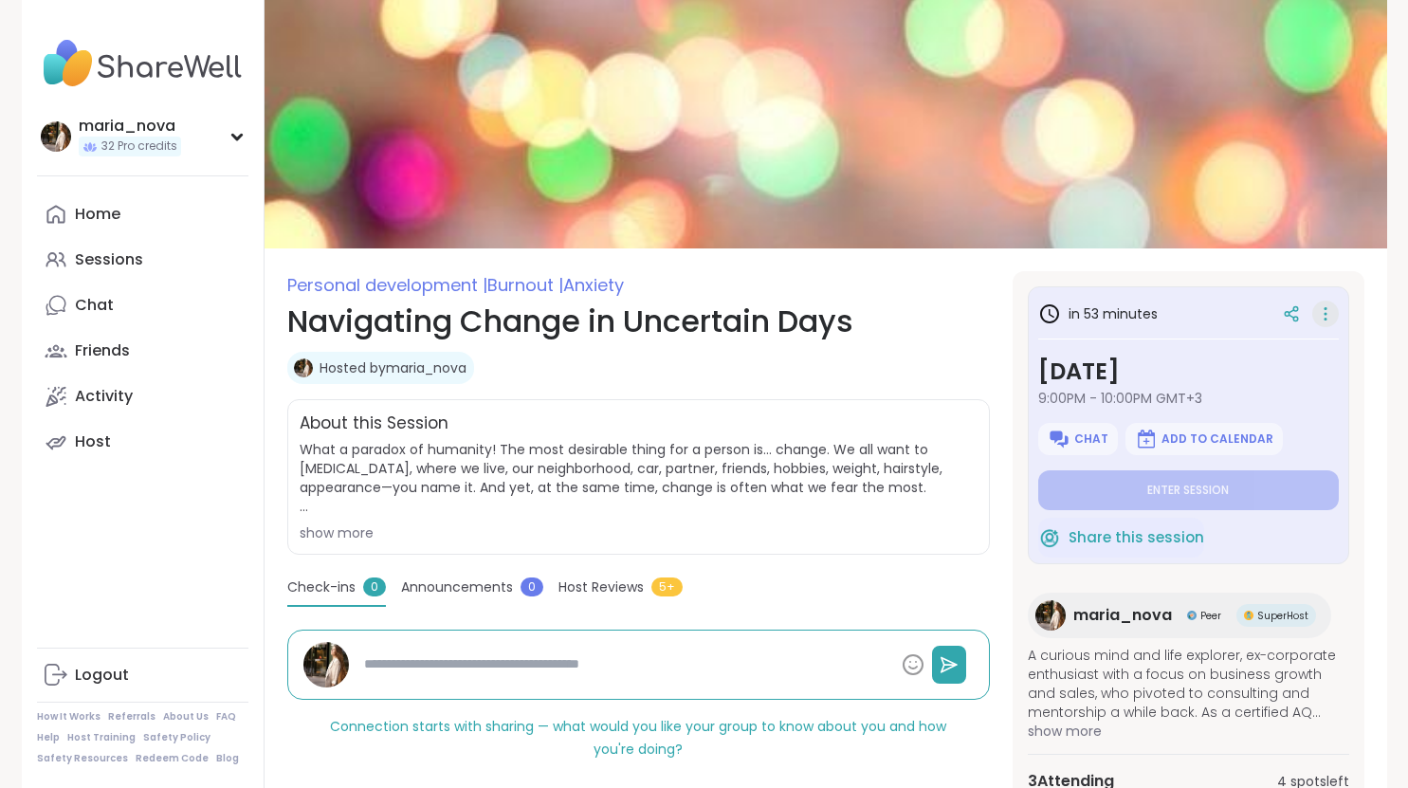
click at [1319, 306] on icon at bounding box center [1325, 314] width 19 height 27
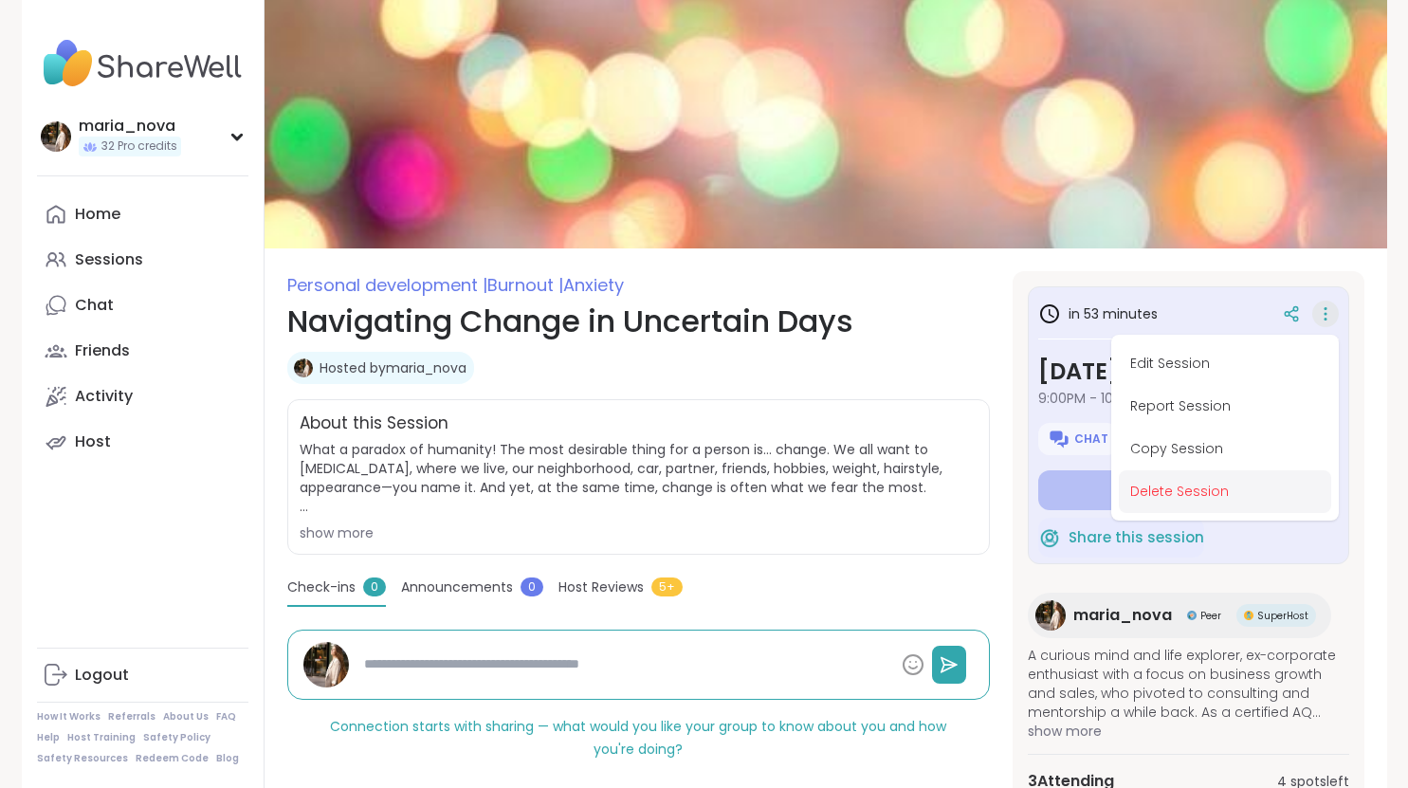
click at [1157, 491] on button "Delete Session" at bounding box center [1225, 491] width 212 height 43
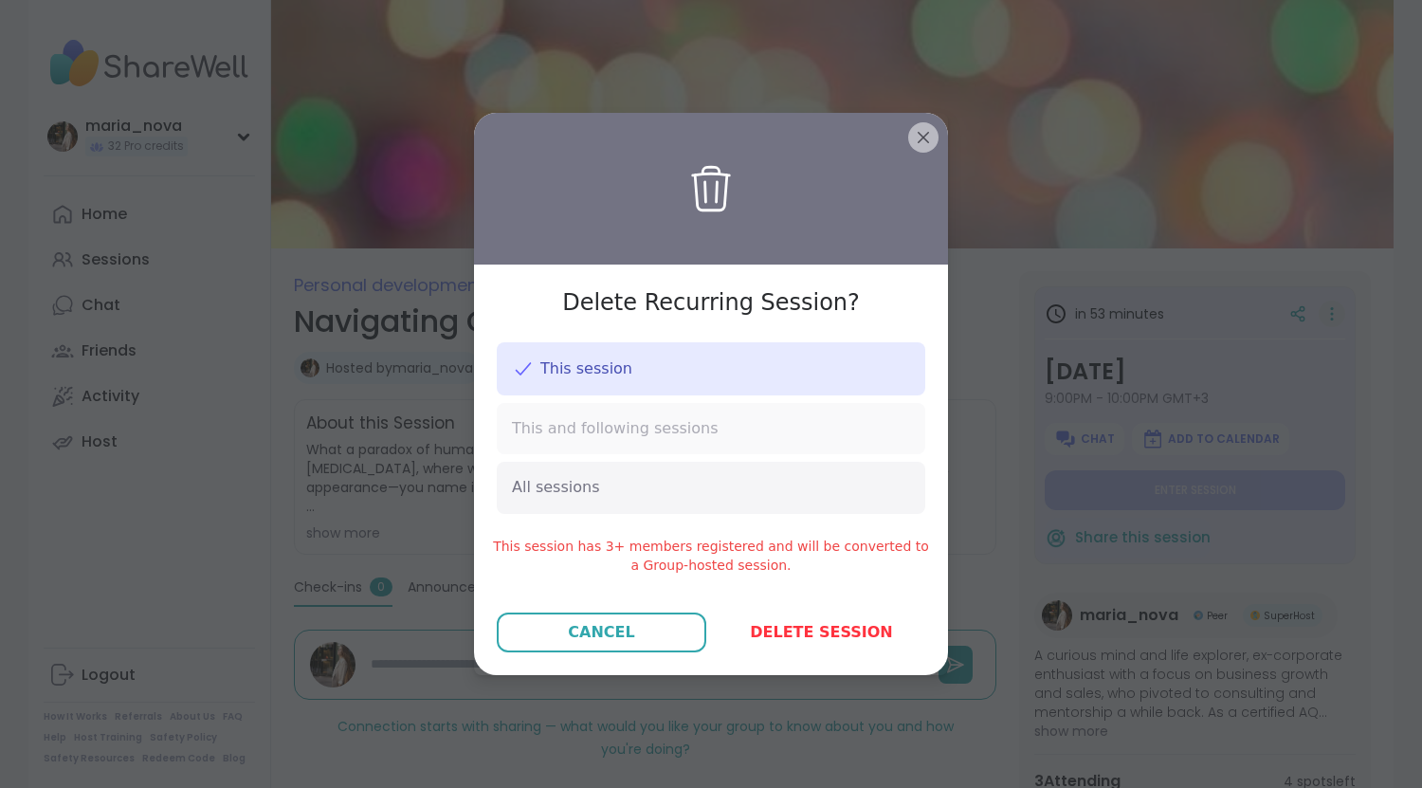
click at [610, 430] on span "This and following sessions" at bounding box center [615, 428] width 207 height 21
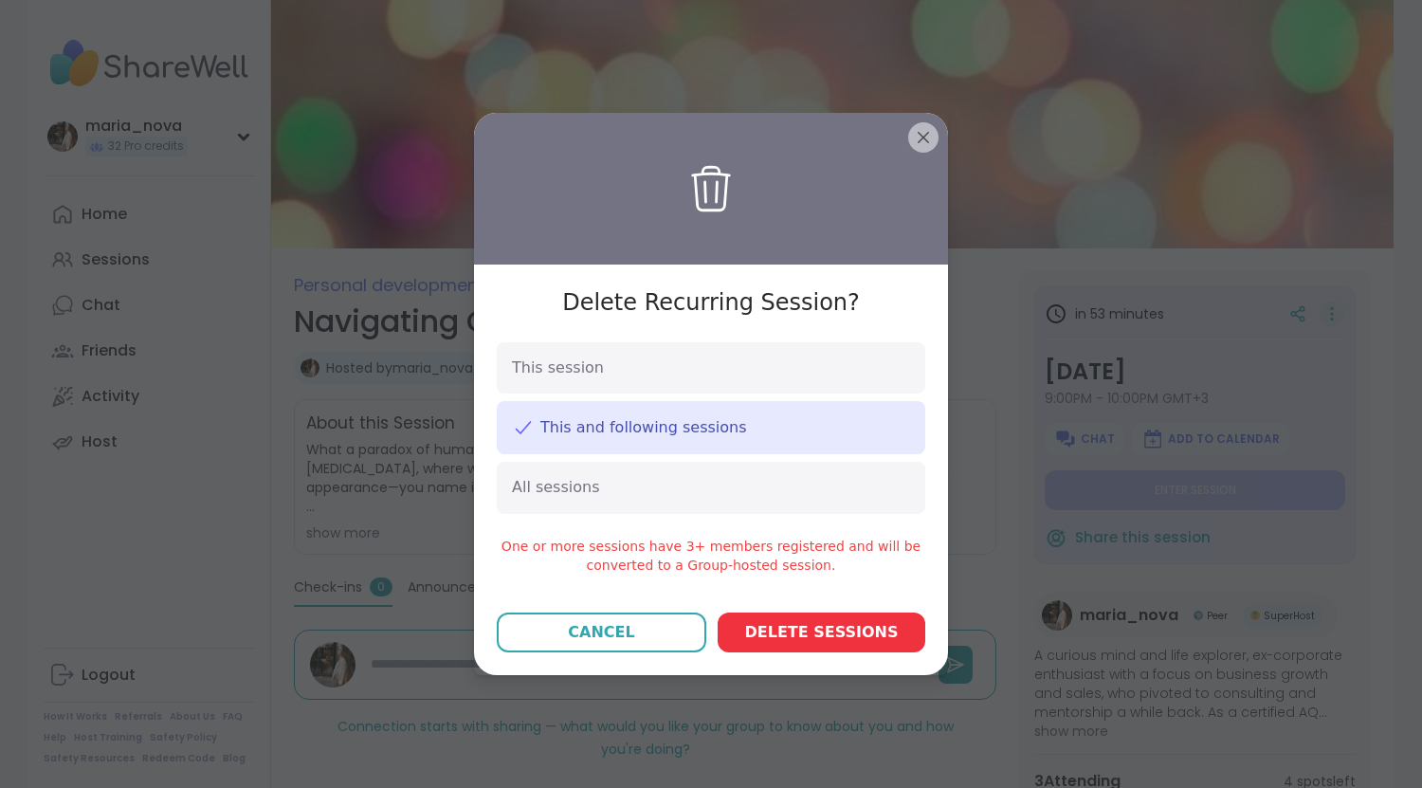
click at [750, 642] on button "Delete session s" at bounding box center [822, 633] width 208 height 40
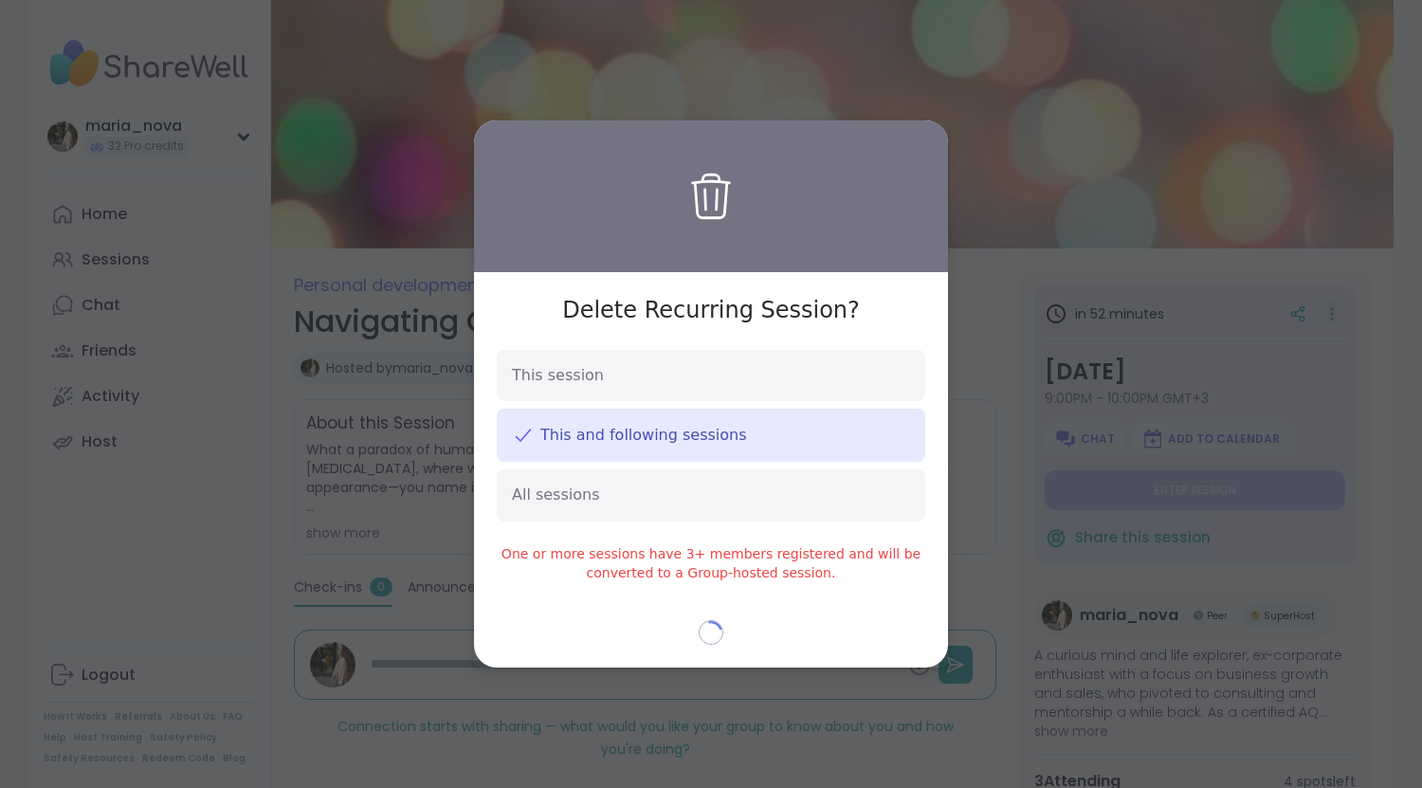
type textarea "*"
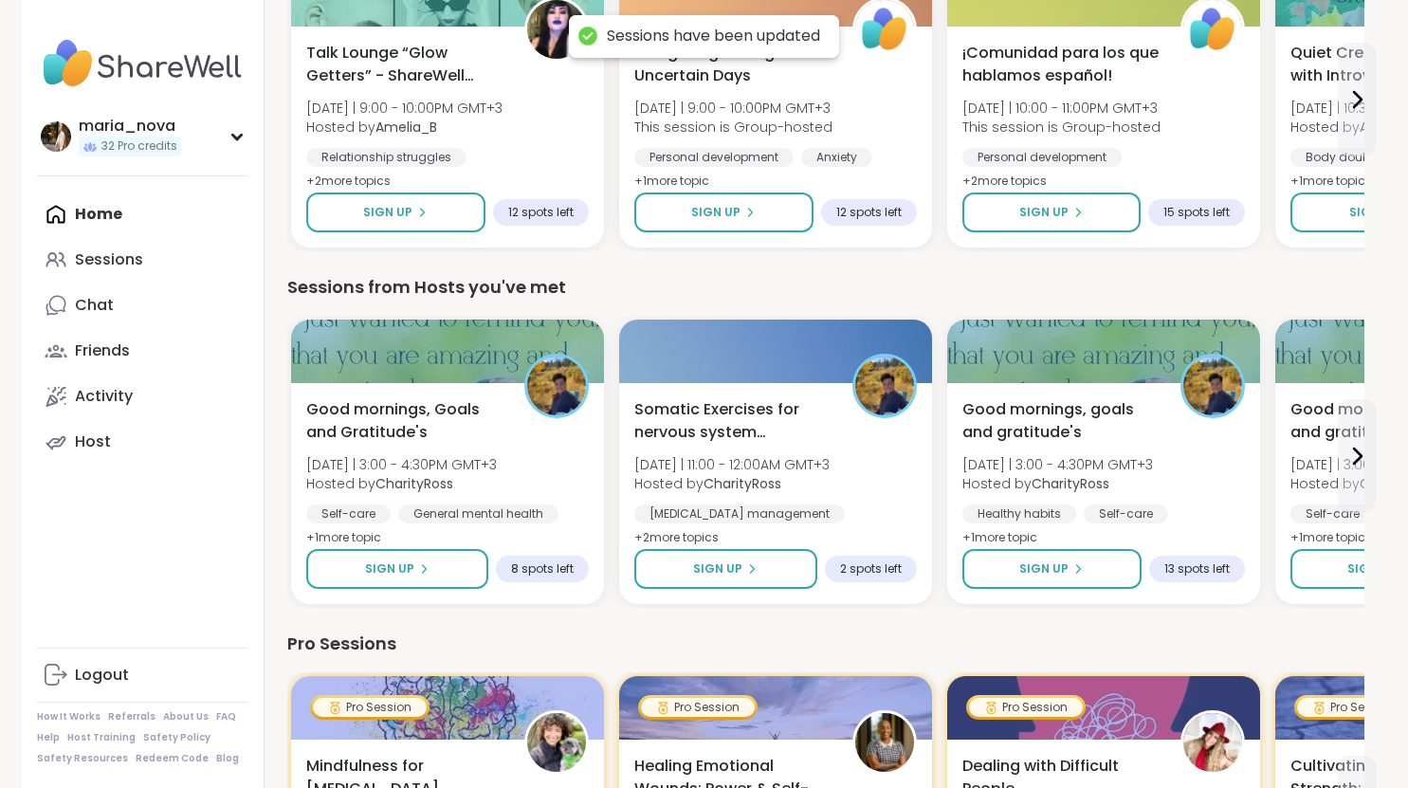
scroll to position [384, 0]
